Goal: Find contact information: Find contact information

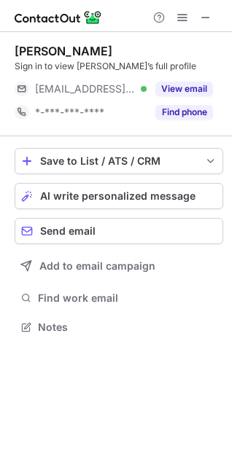
scroll to position [317, 232]
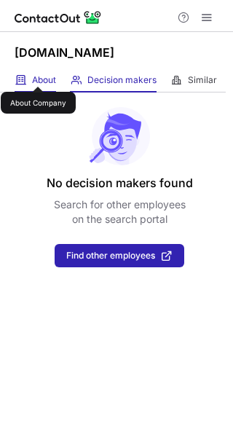
click at [38, 74] on span "About" at bounding box center [44, 80] width 24 height 12
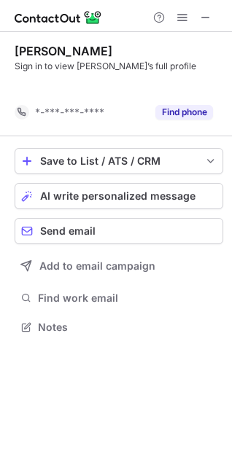
scroll to position [293, 232]
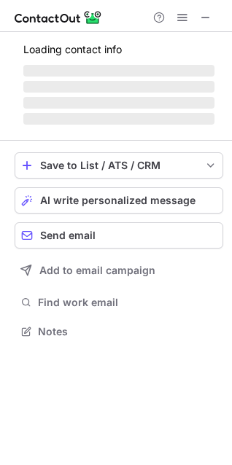
scroll to position [317, 232]
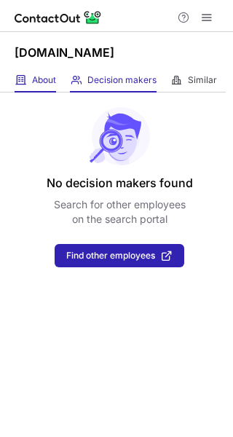
click at [33, 68] on div "About About Company" at bounding box center [36, 80] width 42 height 24
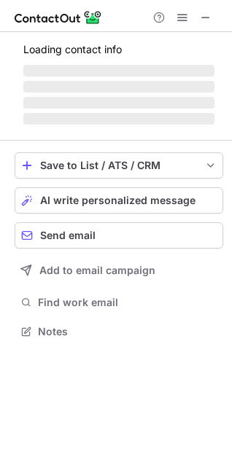
scroll to position [340, 232]
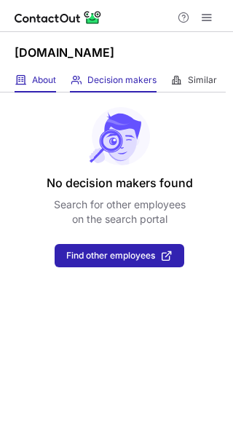
click at [25, 76] on span at bounding box center [21, 80] width 12 height 12
click at [28, 74] on div "About About Company" at bounding box center [36, 80] width 42 height 24
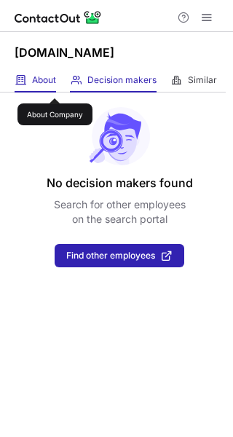
click at [55, 85] on span "About" at bounding box center [44, 80] width 24 height 12
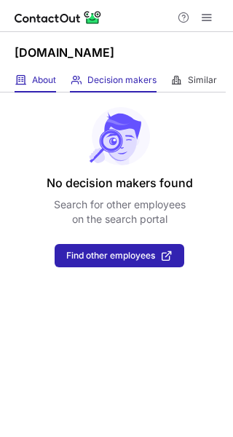
click at [52, 88] on div "About About Company" at bounding box center [36, 80] width 42 height 24
click at [47, 66] on div "[DOMAIN_NAME]" at bounding box center [116, 50] width 233 height 36
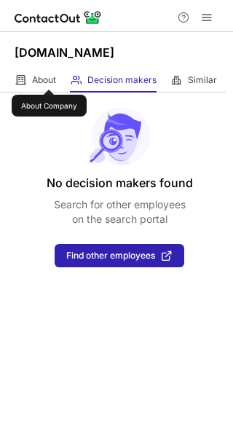
drag, startPoint x: 49, startPoint y: 76, endPoint x: 165, endPoint y: 15, distance: 131.3
click at [49, 78] on span "About" at bounding box center [44, 80] width 24 height 12
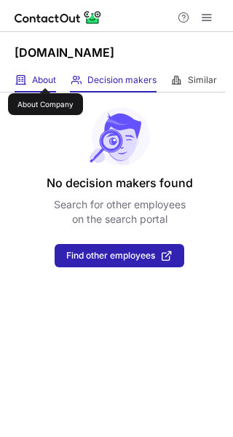
click at [45, 75] on span "About" at bounding box center [44, 80] width 24 height 12
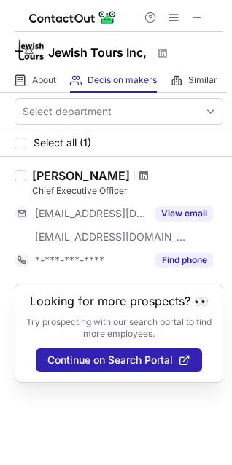
click at [139, 178] on span at bounding box center [143, 176] width 9 height 12
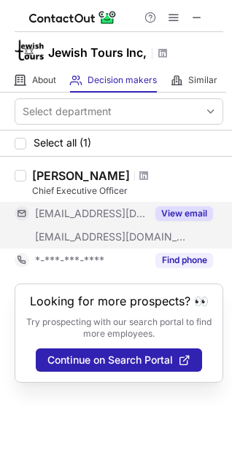
click at [178, 216] on button "View email" at bounding box center [184, 213] width 58 height 15
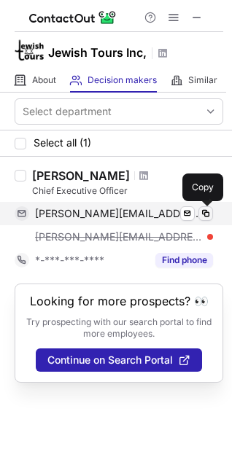
click at [204, 215] on span at bounding box center [206, 214] width 12 height 12
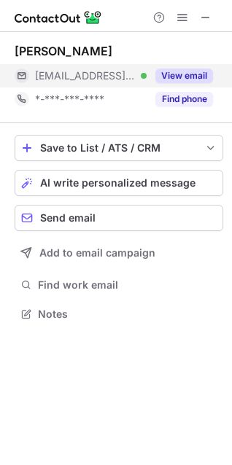
scroll to position [304, 232]
click at [180, 76] on button "View email" at bounding box center [184, 75] width 58 height 15
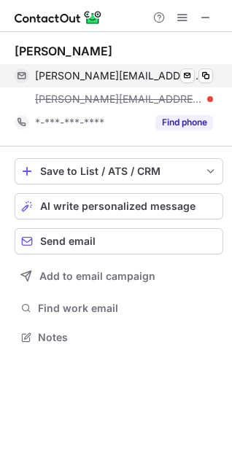
scroll to position [327, 232]
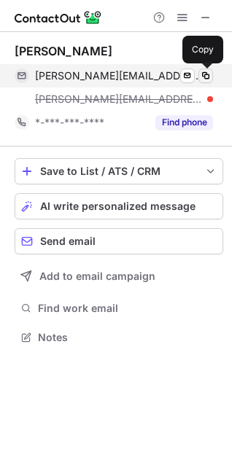
click at [207, 77] on span at bounding box center [206, 76] width 12 height 12
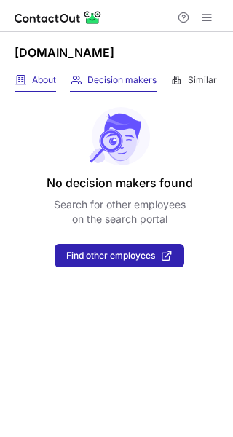
click at [46, 78] on span "About" at bounding box center [44, 80] width 24 height 12
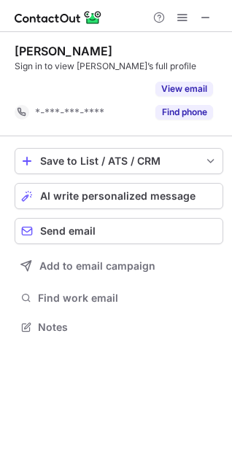
scroll to position [293, 232]
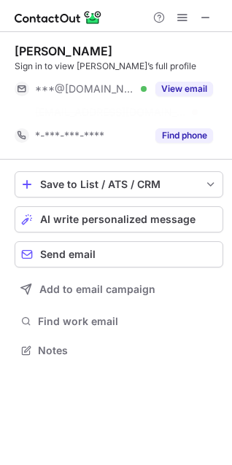
scroll to position [317, 232]
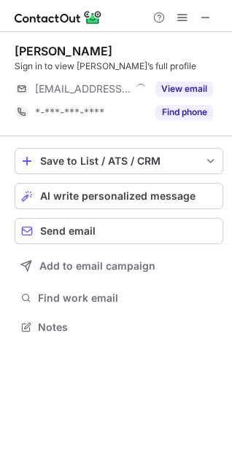
scroll to position [317, 232]
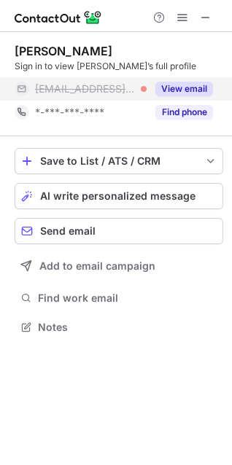
click at [163, 87] on button "View email" at bounding box center [184, 89] width 58 height 15
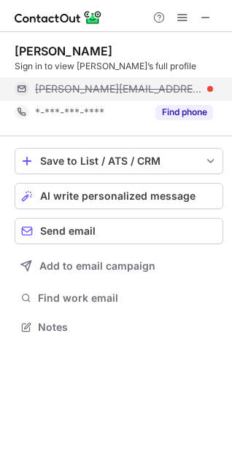
click at [93, 85] on span "[PERSON_NAME][EMAIL_ADDRESS][DOMAIN_NAME]" at bounding box center [118, 88] width 167 height 13
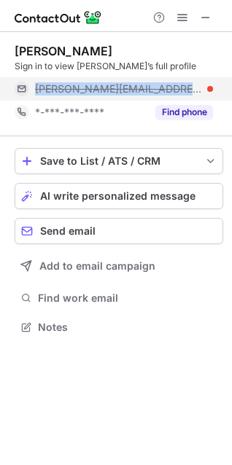
click at [93, 85] on span "[PERSON_NAME][EMAIL_ADDRESS][DOMAIN_NAME]" at bounding box center [118, 88] width 167 height 13
copy span "shmuel@simpotravel.com"
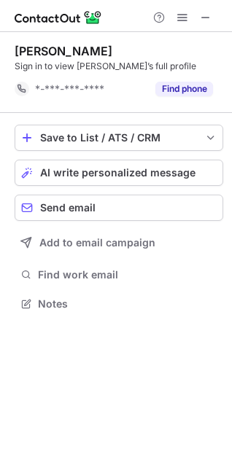
scroll to position [293, 232]
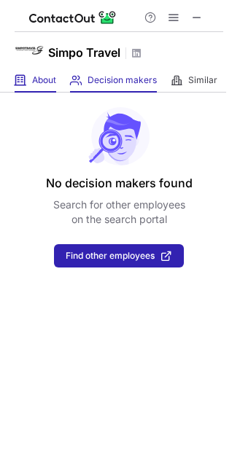
click at [45, 90] on div "About About Company" at bounding box center [36, 80] width 42 height 24
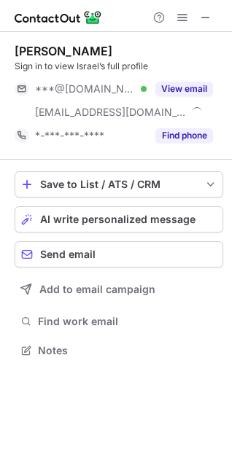
scroll to position [340, 232]
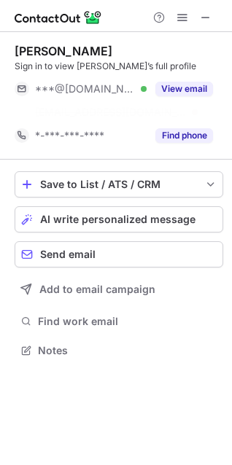
scroll to position [317, 232]
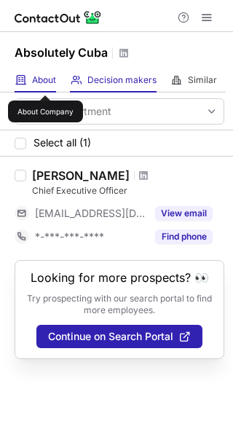
click at [45, 82] on span "About" at bounding box center [44, 80] width 24 height 12
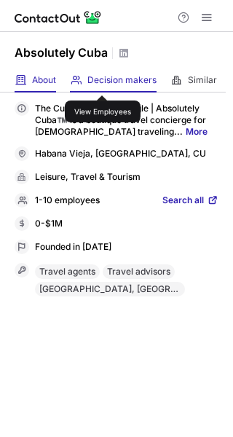
click at [103, 82] on span "Decision makers" at bounding box center [121, 80] width 69 height 12
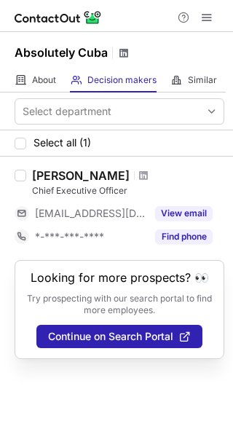
click at [120, 53] on span at bounding box center [124, 53] width 12 height 12
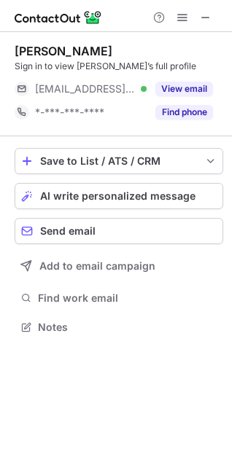
scroll to position [317, 232]
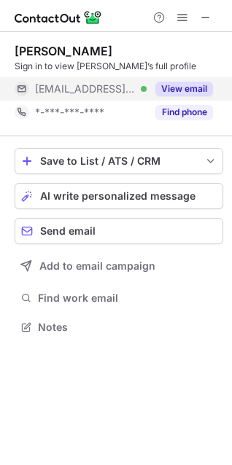
click at [172, 86] on button "View email" at bounding box center [184, 89] width 58 height 15
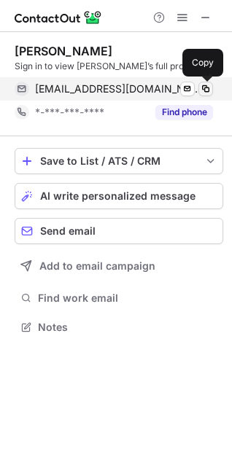
click at [201, 92] on span at bounding box center [206, 89] width 12 height 12
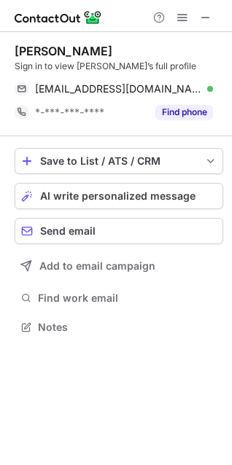
scroll to position [317, 232]
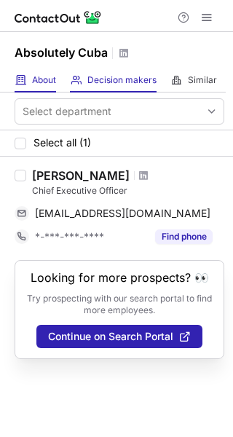
click at [31, 81] on div "About About Company" at bounding box center [36, 80] width 42 height 24
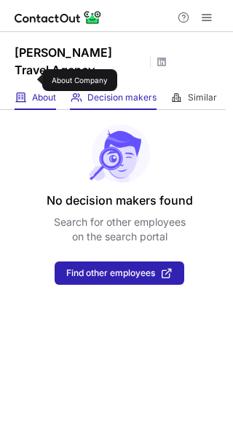
click at [33, 92] on span "About" at bounding box center [44, 98] width 24 height 12
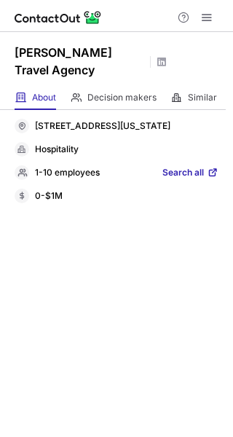
click at [186, 167] on span "Search all" at bounding box center [183, 173] width 42 height 13
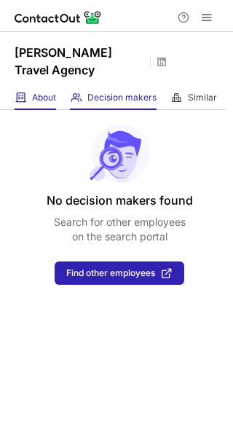
click at [35, 87] on div "About About Company" at bounding box center [36, 98] width 42 height 24
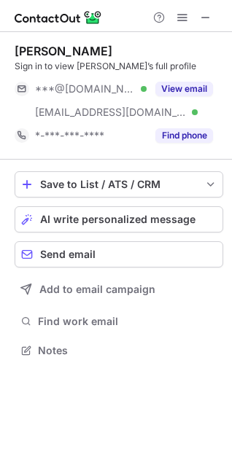
scroll to position [340, 232]
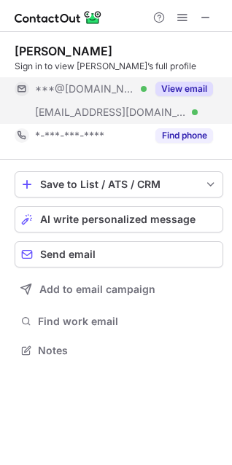
click at [197, 90] on button "View email" at bounding box center [184, 89] width 58 height 15
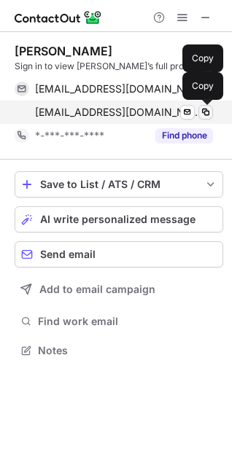
click at [201, 113] on span at bounding box center [206, 112] width 12 height 12
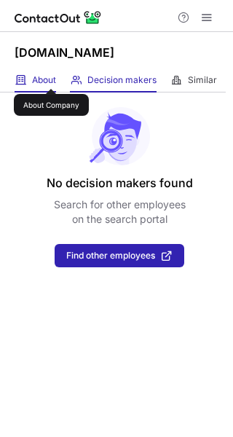
click at [51, 76] on span "About" at bounding box center [44, 80] width 24 height 12
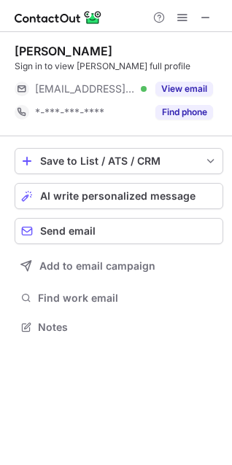
scroll to position [317, 232]
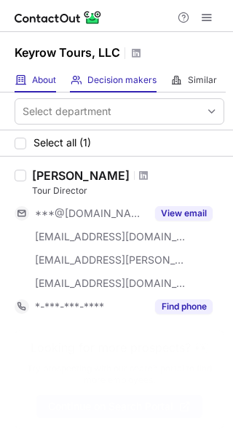
click at [19, 83] on span at bounding box center [21, 80] width 12 height 12
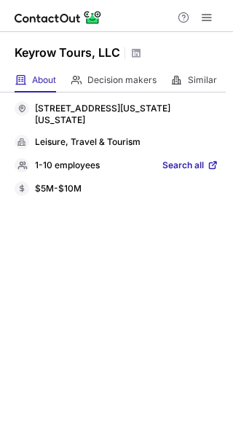
click at [185, 164] on span "Search all" at bounding box center [183, 165] width 42 height 13
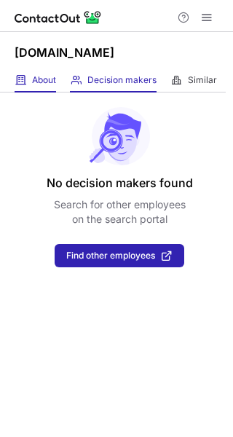
click at [42, 87] on div "About About Company" at bounding box center [36, 80] width 42 height 24
click at [17, 89] on div "About About Company" at bounding box center [36, 80] width 42 height 24
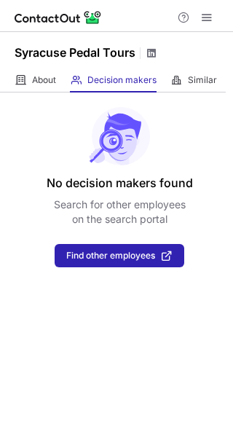
click at [153, 56] on span at bounding box center [152, 53] width 12 height 12
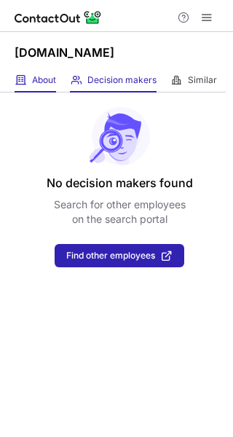
click at [28, 84] on div "About About Company" at bounding box center [36, 80] width 42 height 24
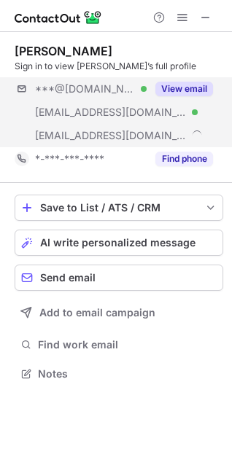
scroll to position [363, 232]
click at [189, 85] on button "View email" at bounding box center [184, 89] width 58 height 15
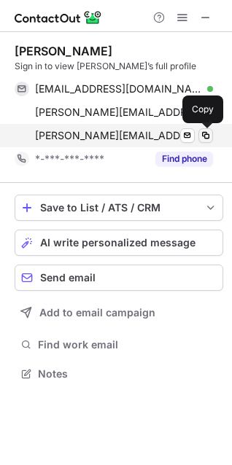
click at [204, 137] on span at bounding box center [206, 136] width 12 height 12
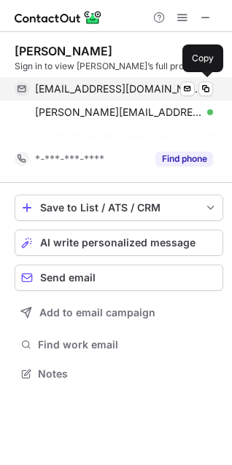
scroll to position [340, 232]
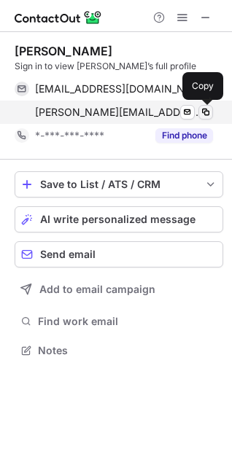
click at [206, 114] on span at bounding box center [206, 112] width 12 height 12
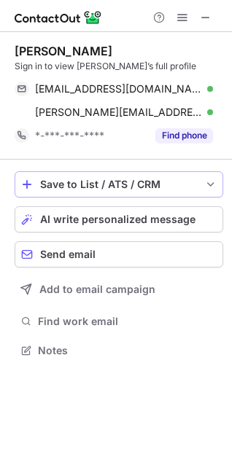
scroll to position [340, 232]
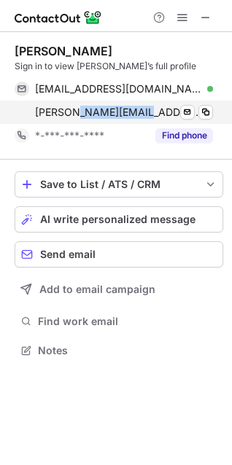
drag, startPoint x: 84, startPoint y: 111, endPoint x: 135, endPoint y: 112, distance: 51.0
click at [135, 112] on span "[PERSON_NAME][EMAIL_ADDRESS][DOMAIN_NAME]" at bounding box center [118, 112] width 167 height 13
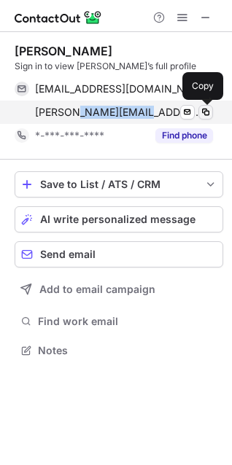
click at [203, 111] on span at bounding box center [206, 112] width 12 height 12
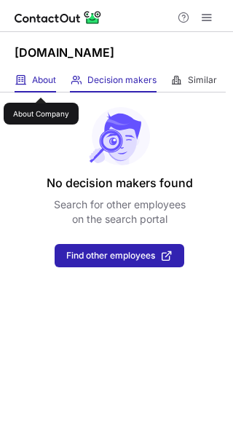
click at [39, 81] on span "About" at bounding box center [44, 80] width 24 height 12
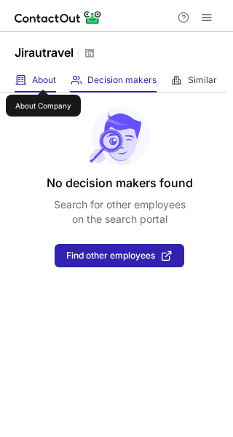
click at [40, 76] on span "About" at bounding box center [44, 80] width 24 height 12
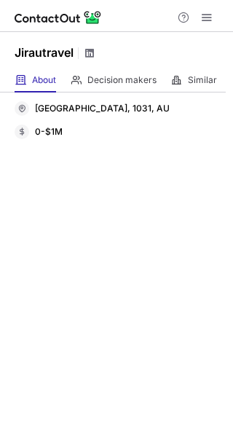
click at [90, 50] on span at bounding box center [90, 53] width 12 height 12
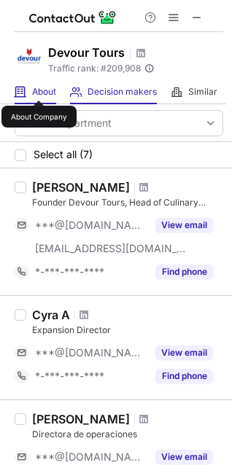
click at [39, 87] on span "About" at bounding box center [44, 92] width 24 height 12
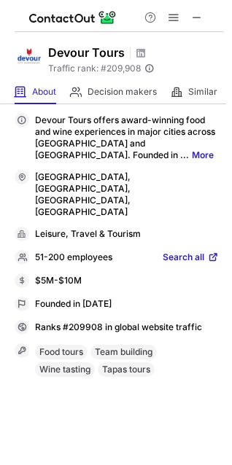
click at [176, 251] on span "Search all" at bounding box center [183, 257] width 42 height 13
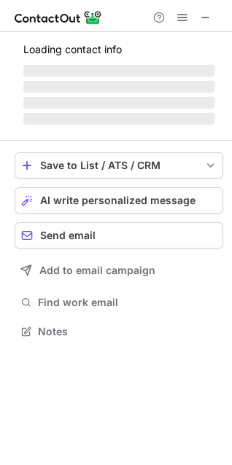
scroll to position [317, 232]
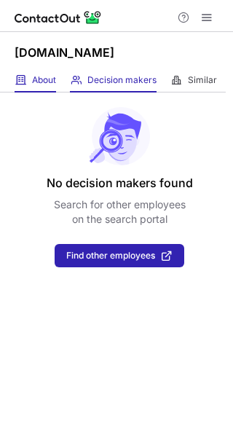
click at [31, 89] on div "About About Company" at bounding box center [36, 80] width 42 height 24
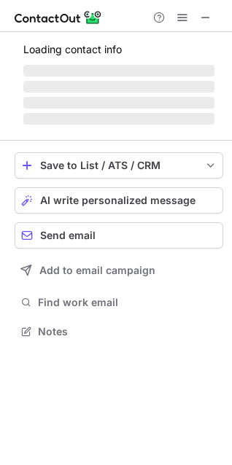
scroll to position [317, 232]
